Goal: Task Accomplishment & Management: Manage account settings

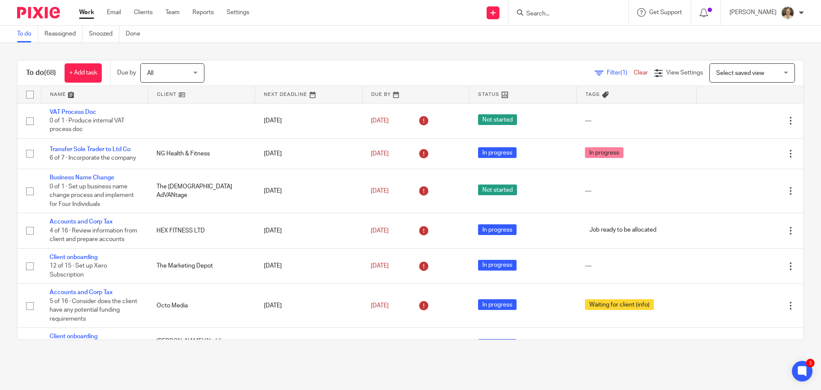
click at [562, 16] on input "Search" at bounding box center [564, 14] width 77 height 8
click at [201, 15] on link "Reports" at bounding box center [203, 12] width 21 height 9
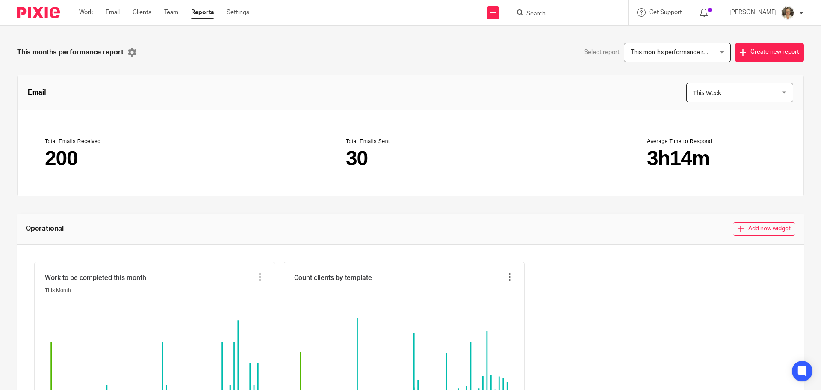
click at [156, 15] on ul "Work Email Clients Team Reports Settings" at bounding box center [170, 12] width 183 height 9
click at [142, 13] on link "Clients" at bounding box center [142, 12] width 19 height 9
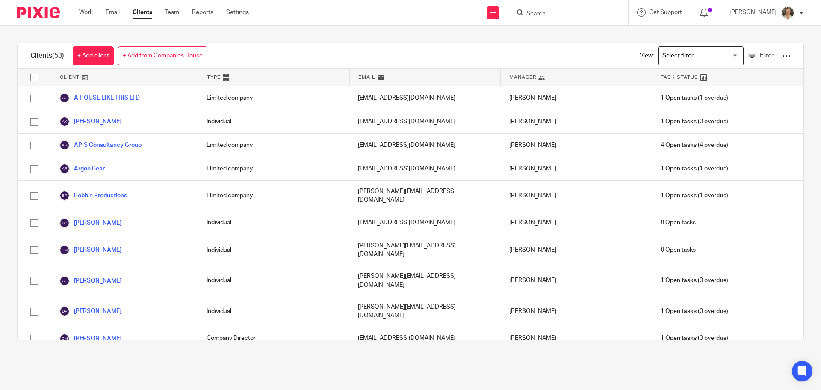
click at [168, 14] on link "Team" at bounding box center [172, 12] width 14 height 9
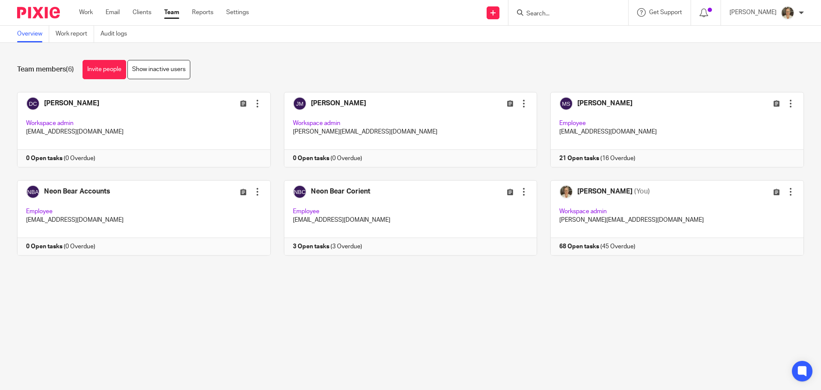
click at [123, 12] on ul "Work Email Clients Team Reports Settings" at bounding box center [170, 12] width 183 height 9
click at [110, 10] on link "Email" at bounding box center [113, 12] width 14 height 9
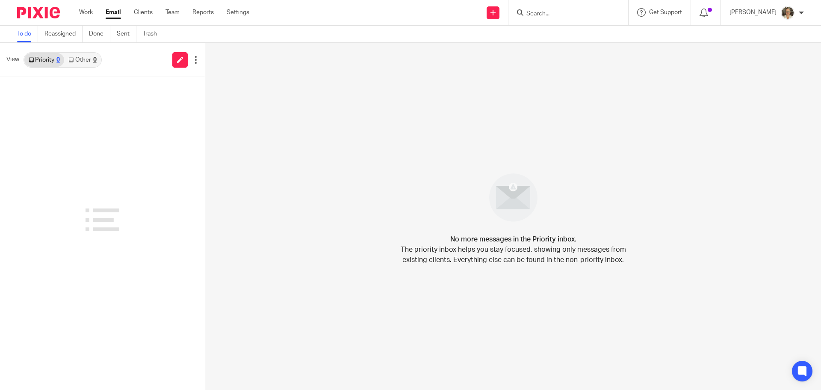
click at [244, 12] on link "Settings" at bounding box center [238, 12] width 23 height 9
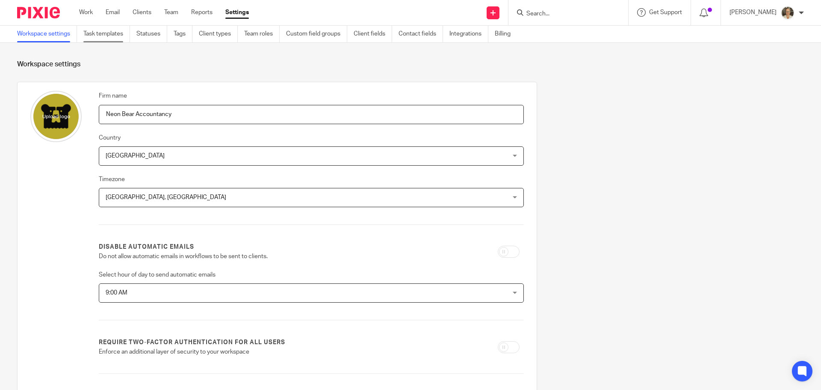
click at [102, 38] on link "Task templates" at bounding box center [106, 34] width 47 height 17
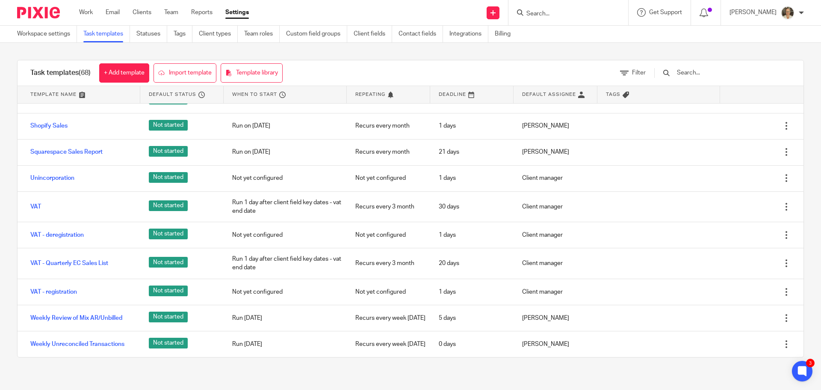
scroll to position [1674, 0]
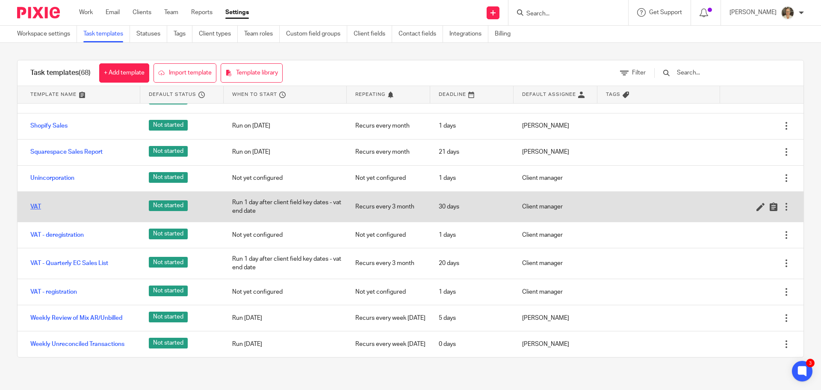
click at [36, 202] on link "VAT" at bounding box center [35, 206] width 11 height 9
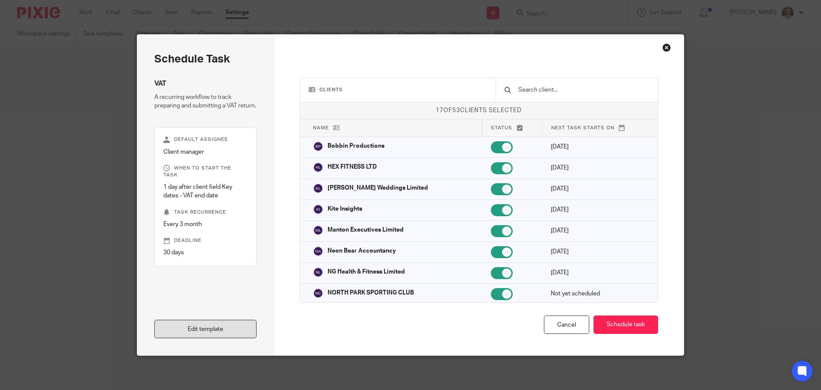
click at [190, 328] on link "Edit template" at bounding box center [205, 329] width 102 height 18
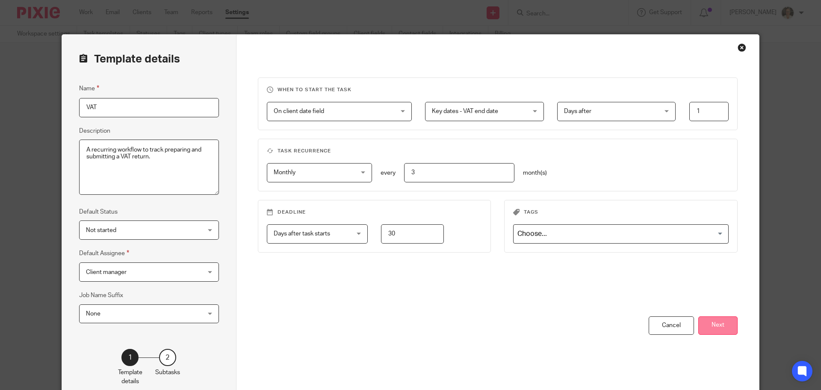
click at [719, 324] on button "Next" at bounding box center [718, 325] width 39 height 18
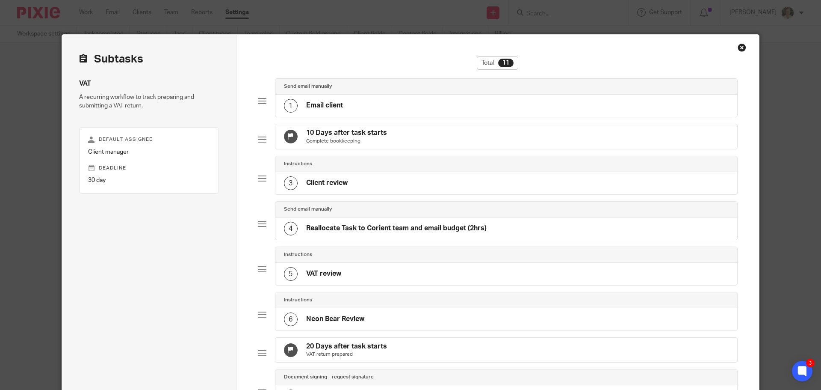
click at [372, 233] on h4 "Reallocate Task to Corient team and email budget (2hrs)" at bounding box center [396, 228] width 181 height 9
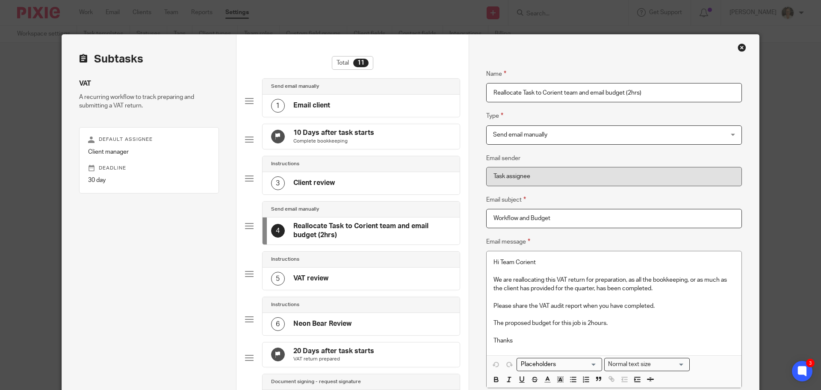
click at [740, 49] on div "Close this dialog window" at bounding box center [742, 47] width 9 height 9
